Goal: Navigation & Orientation: Go to known website

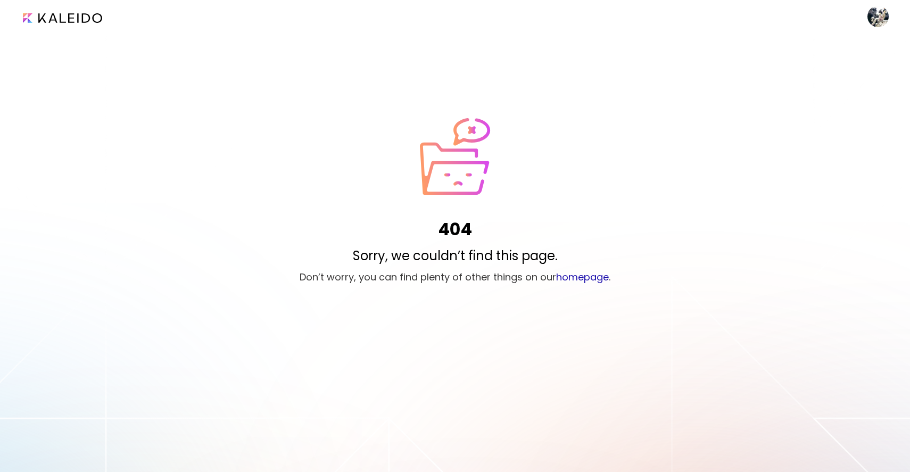
click at [588, 280] on link "homepage" at bounding box center [582, 276] width 53 height 13
